Goal: Information Seeking & Learning: Learn about a topic

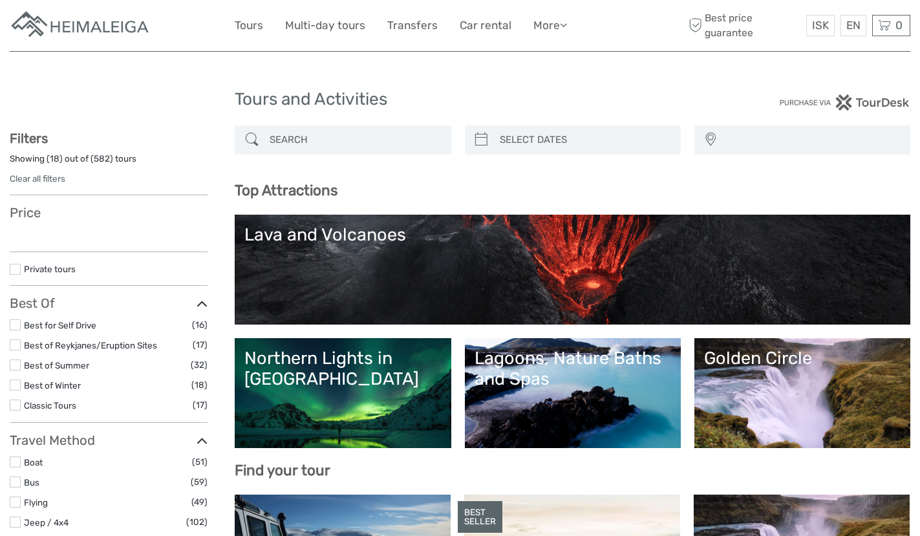
select select
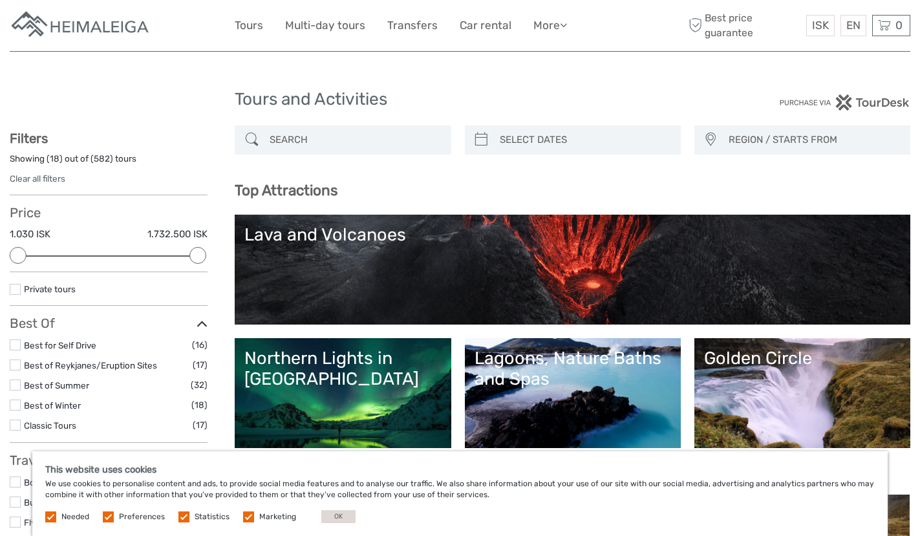
click at [15, 345] on label at bounding box center [15, 344] width 11 height 11
click at [0, 0] on input "checkbox" at bounding box center [0, 0] width 0 height 0
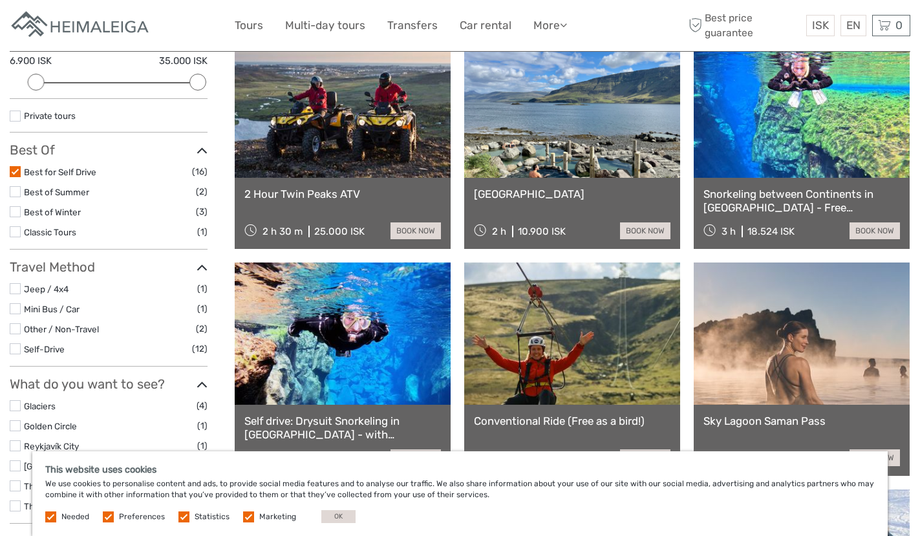
scroll to position [202, 0]
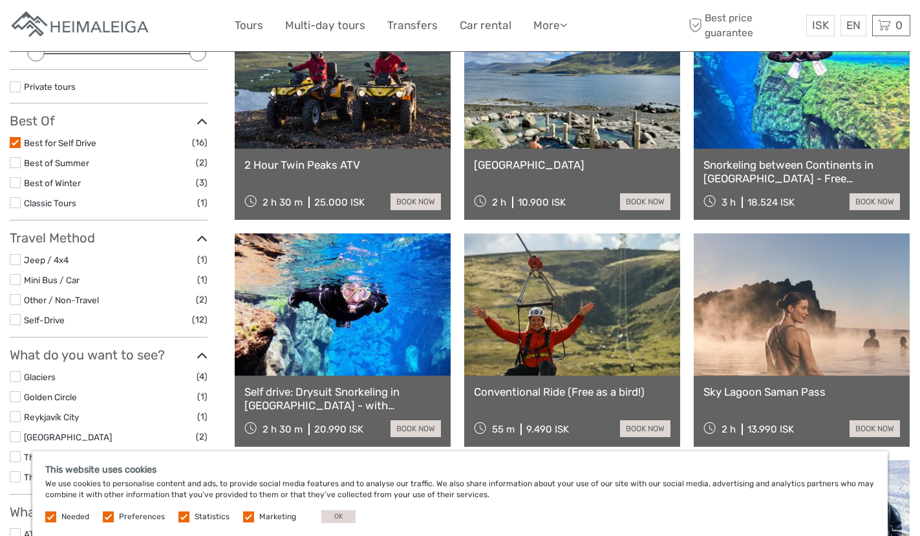
click at [573, 296] on link at bounding box center [572, 304] width 216 height 142
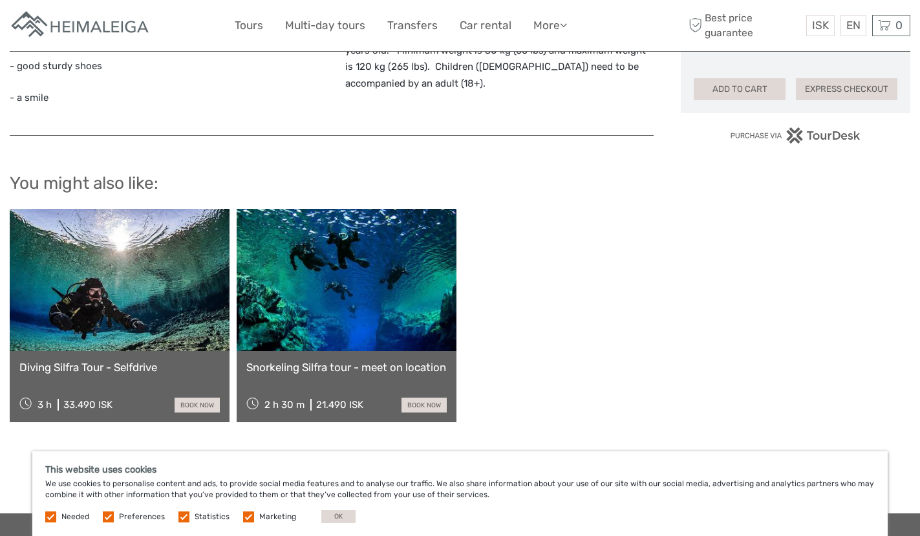
scroll to position [1035, 0]
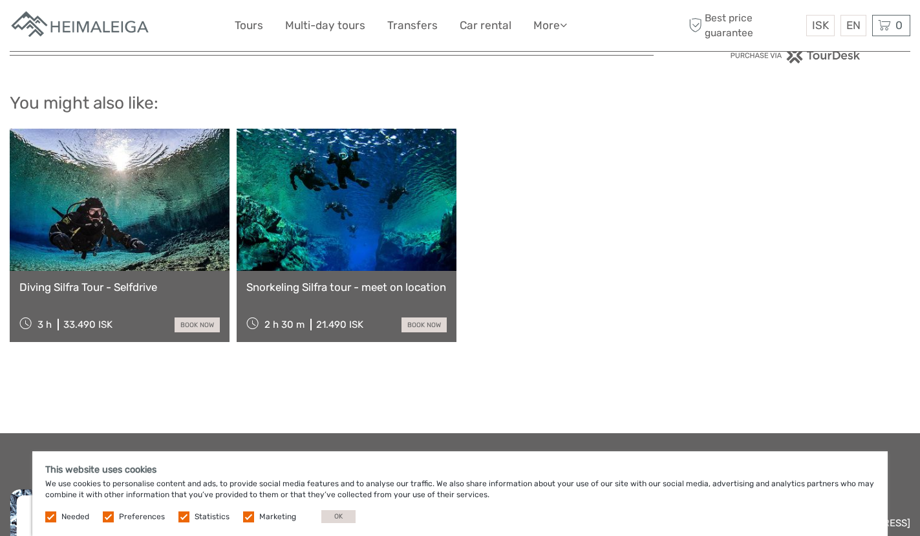
click at [125, 194] on link at bounding box center [120, 200] width 220 height 142
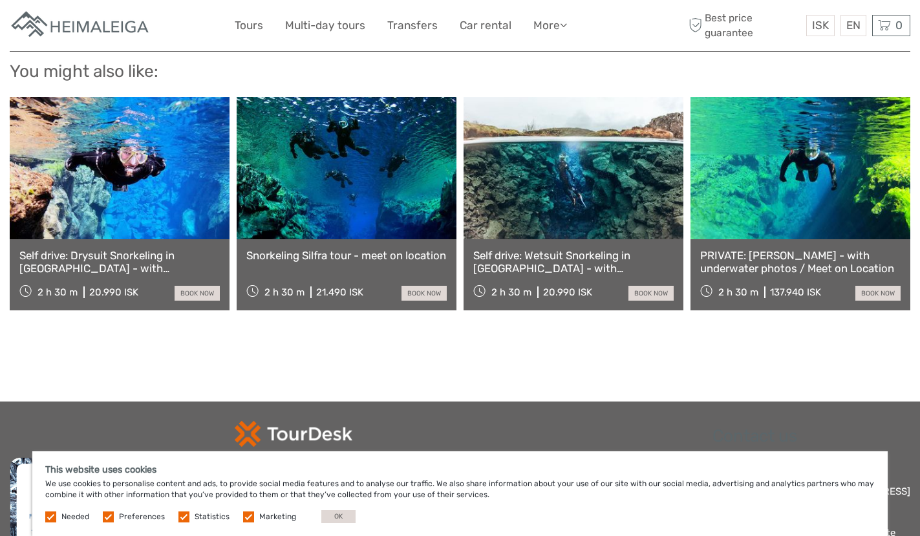
scroll to position [1487, 0]
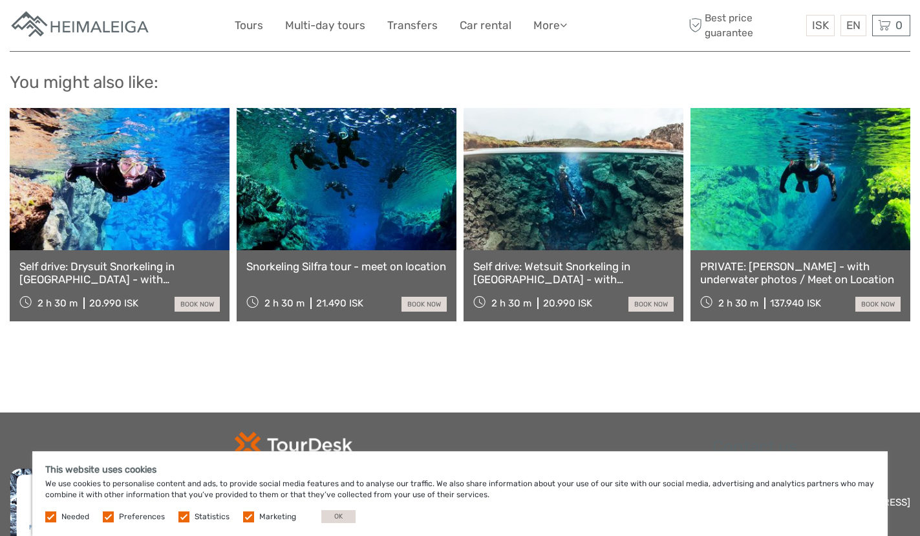
click at [625, 208] on link at bounding box center [574, 179] width 220 height 142
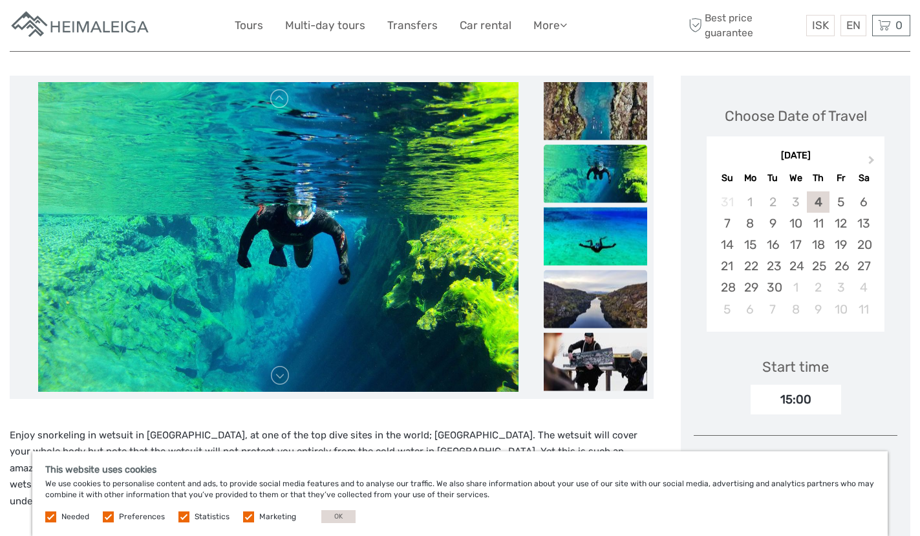
scroll to position [129, 0]
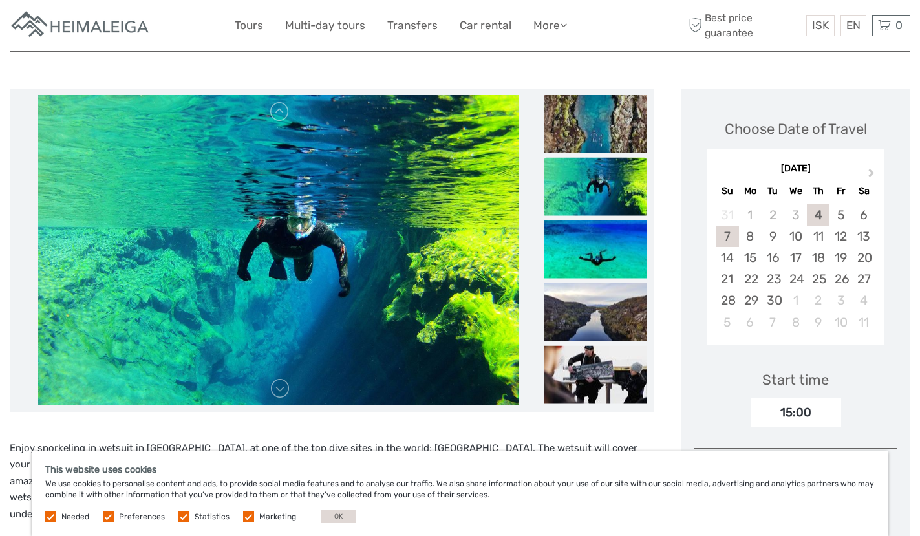
click at [726, 241] on div "7" at bounding box center [727, 236] width 23 height 21
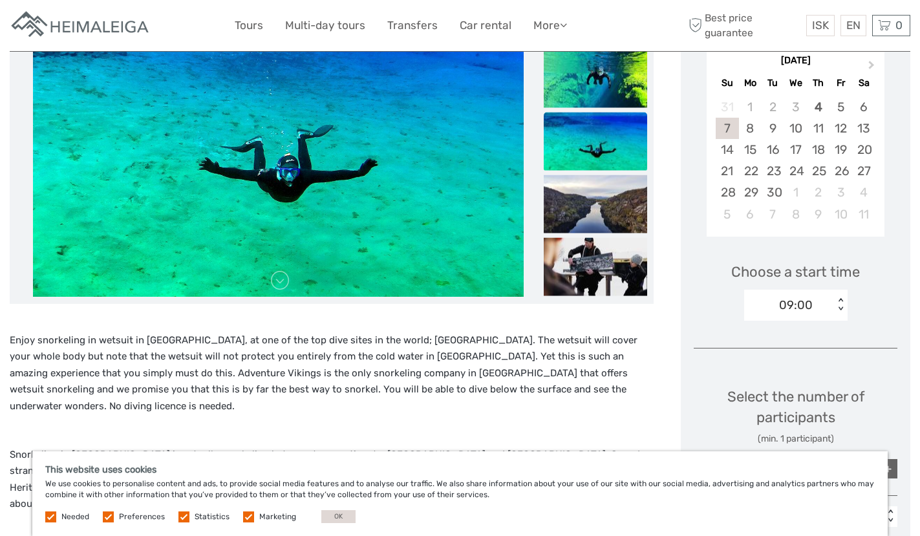
scroll to position [388, 0]
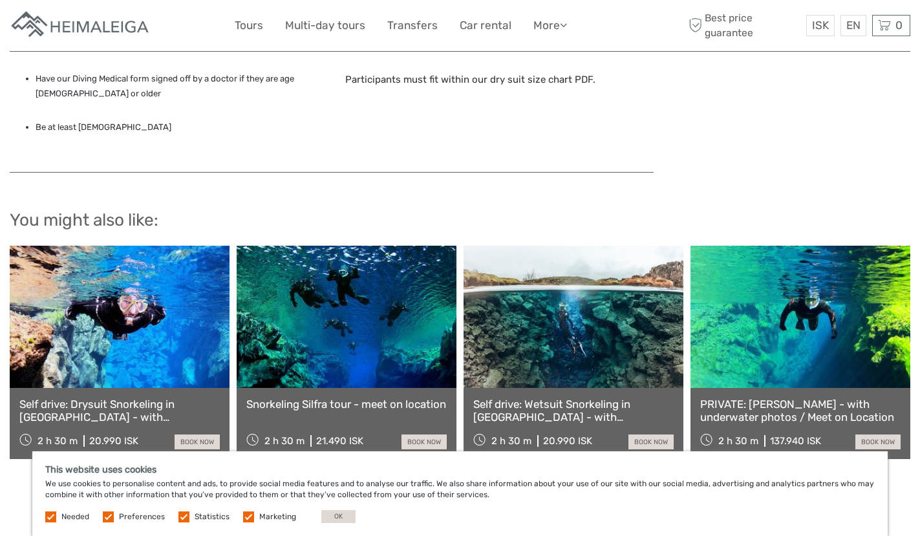
scroll to position [1128, 0]
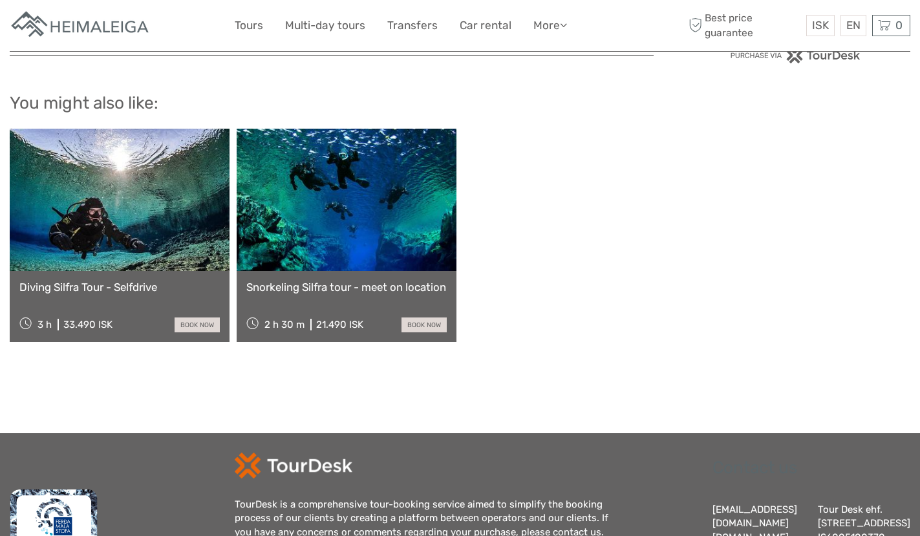
scroll to position [1000, 0]
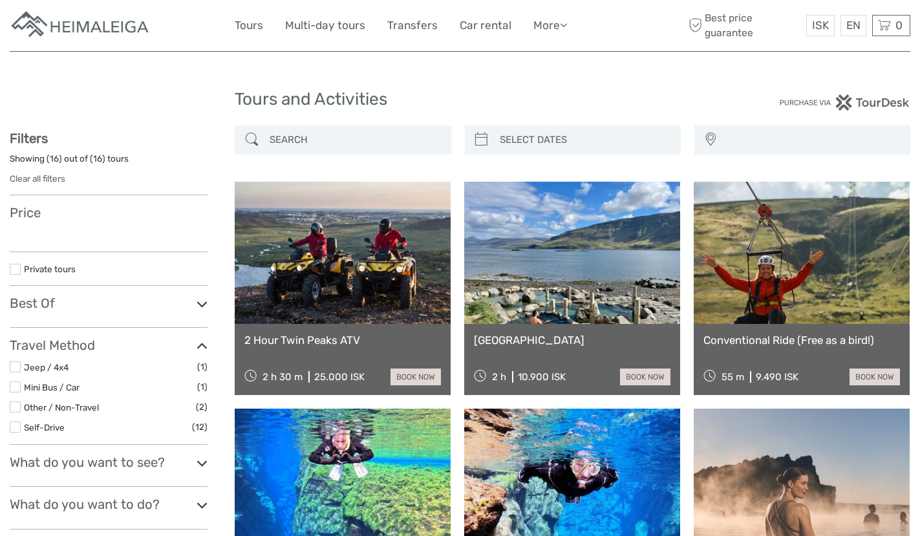
select select
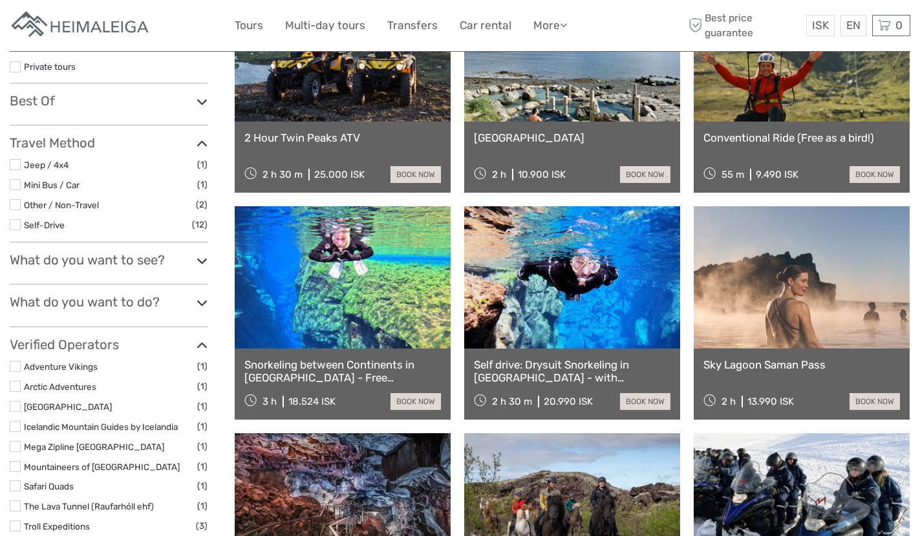
select select
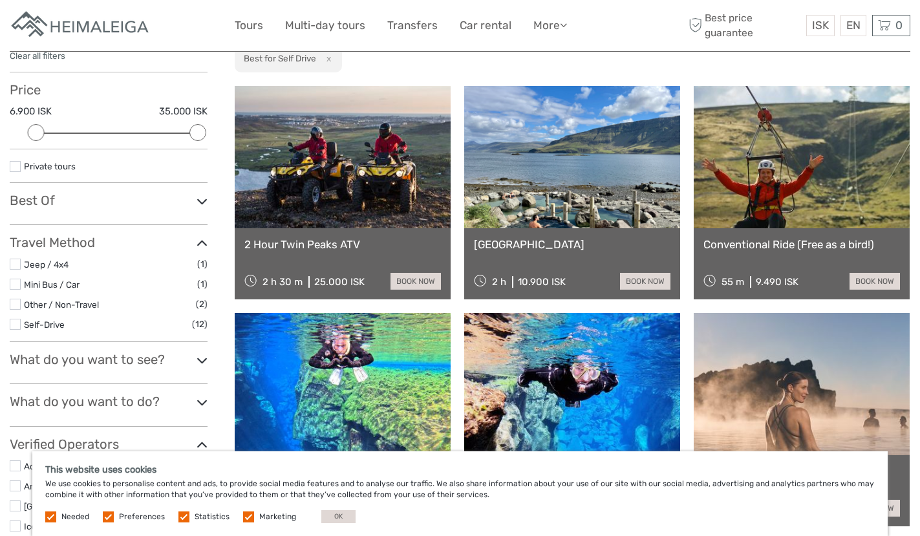
scroll to position [129, 0]
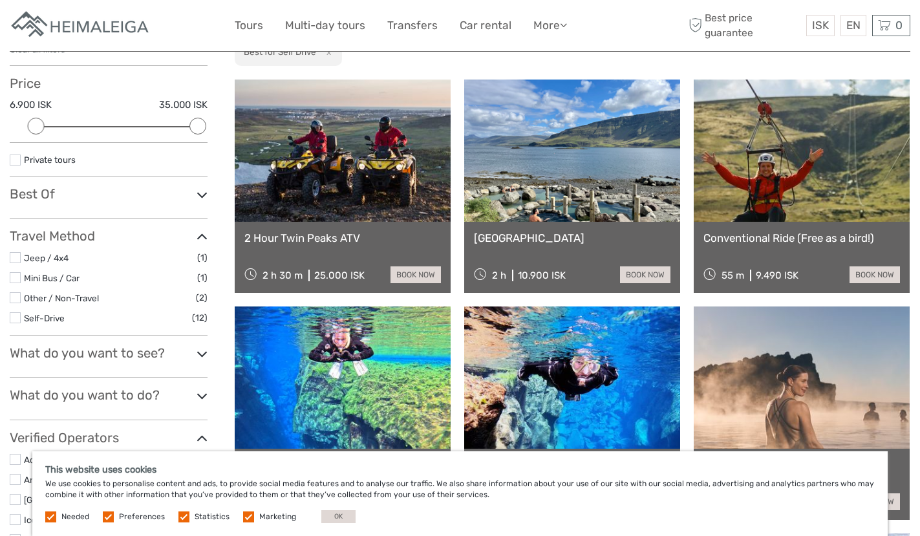
click at [203, 195] on icon at bounding box center [202, 194] width 11 height 17
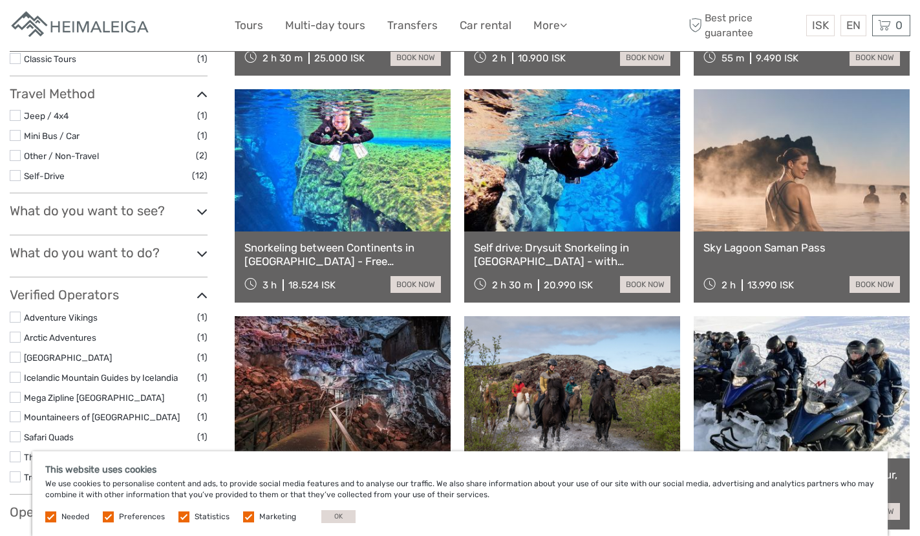
scroll to position [323, 0]
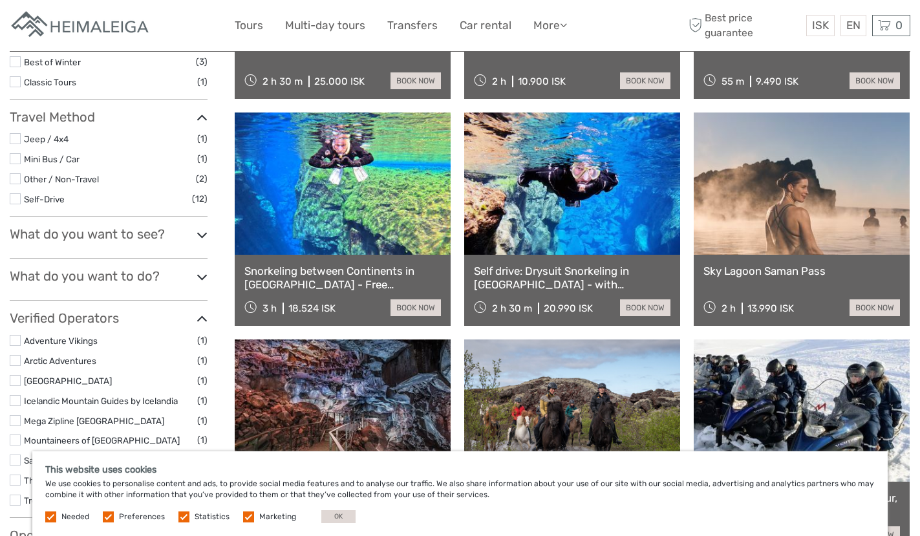
click at [14, 159] on label at bounding box center [15, 158] width 11 height 11
click at [0, 0] on input "checkbox" at bounding box center [0, 0] width 0 height 0
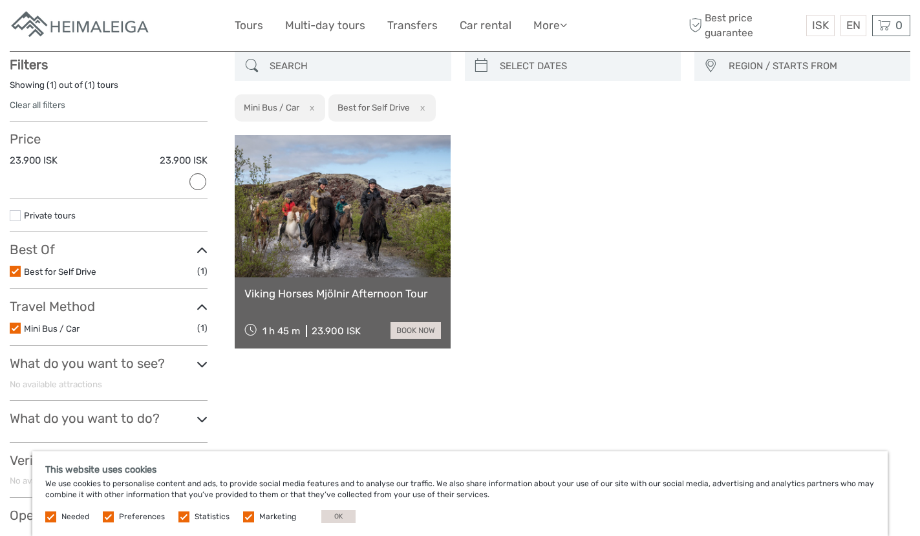
scroll to position [73, 0]
click at [12, 332] on label at bounding box center [15, 328] width 11 height 11
click at [0, 0] on input "checkbox" at bounding box center [0, 0] width 0 height 0
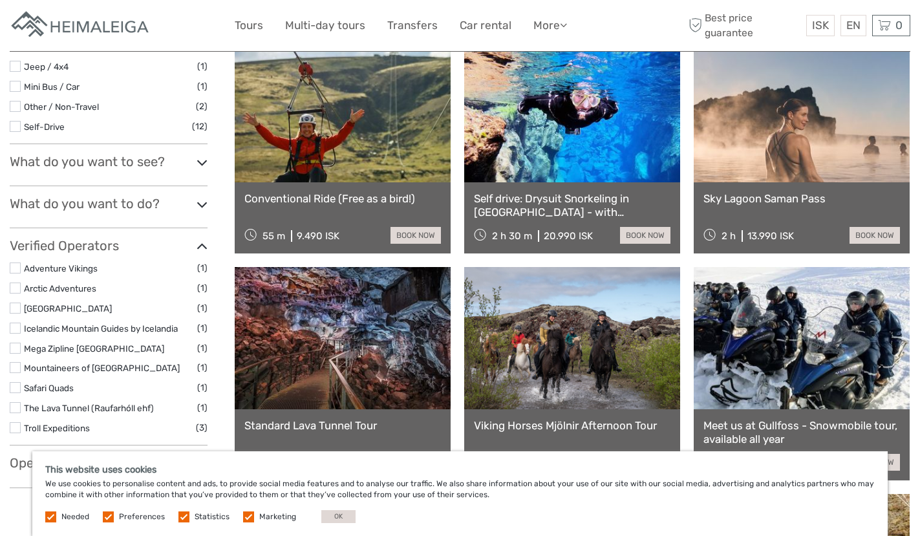
scroll to position [398, 0]
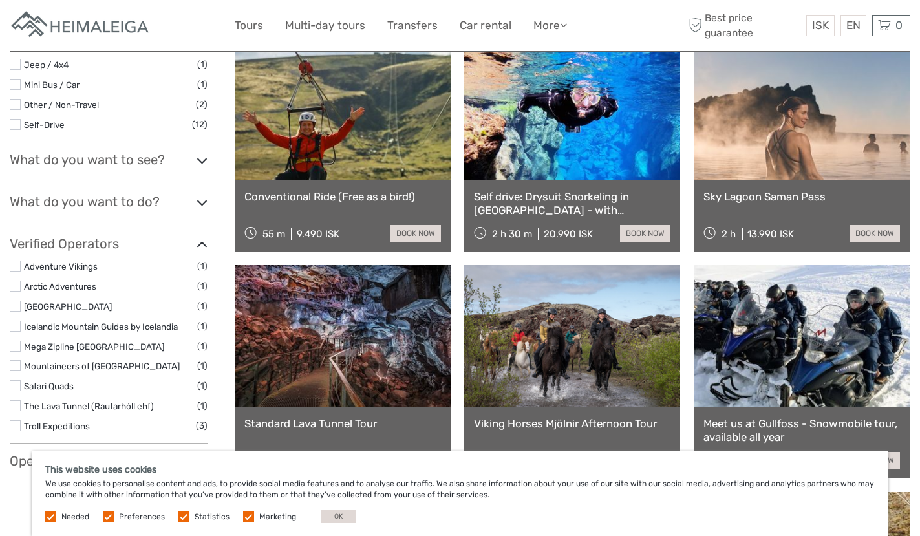
click at [203, 206] on icon at bounding box center [202, 202] width 11 height 17
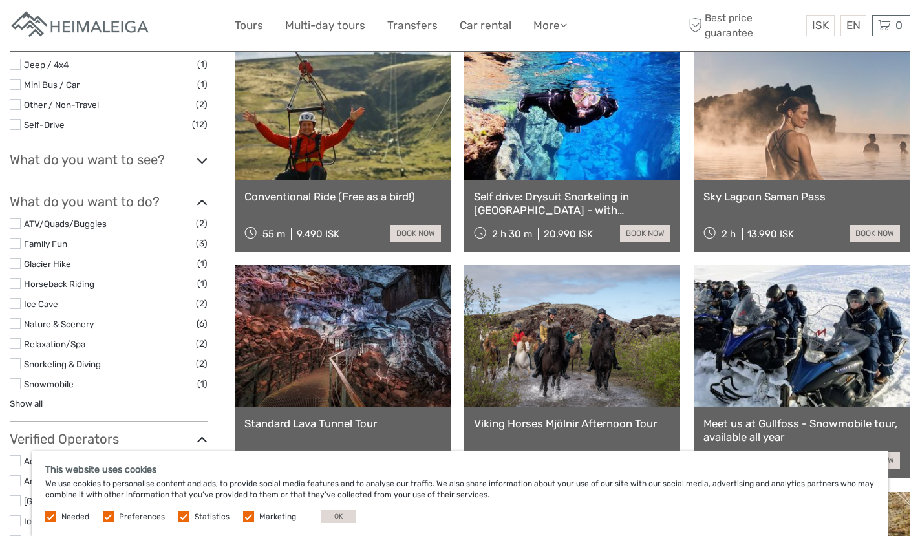
click at [16, 304] on label at bounding box center [15, 303] width 11 height 11
click at [0, 0] on input "checkbox" at bounding box center [0, 0] width 0 height 0
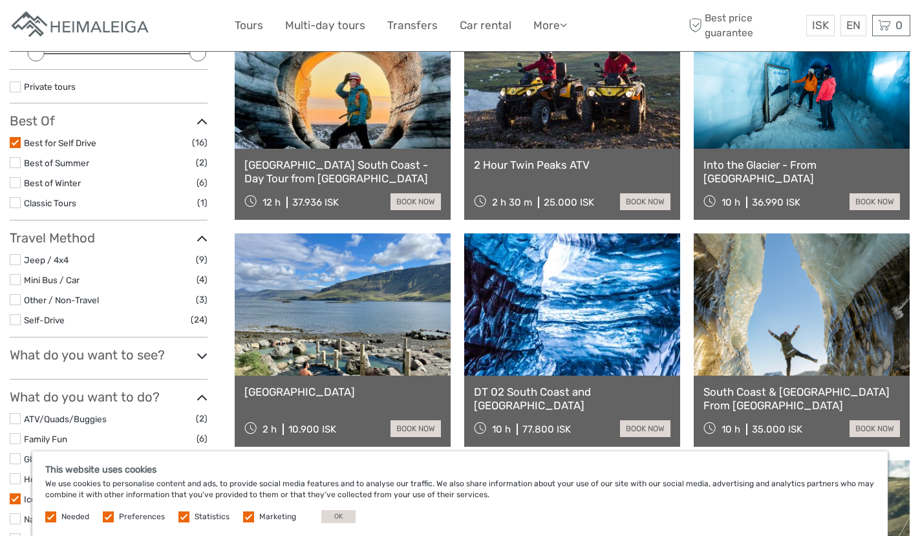
scroll to position [73, 0]
